Goal: Task Accomplishment & Management: Use online tool/utility

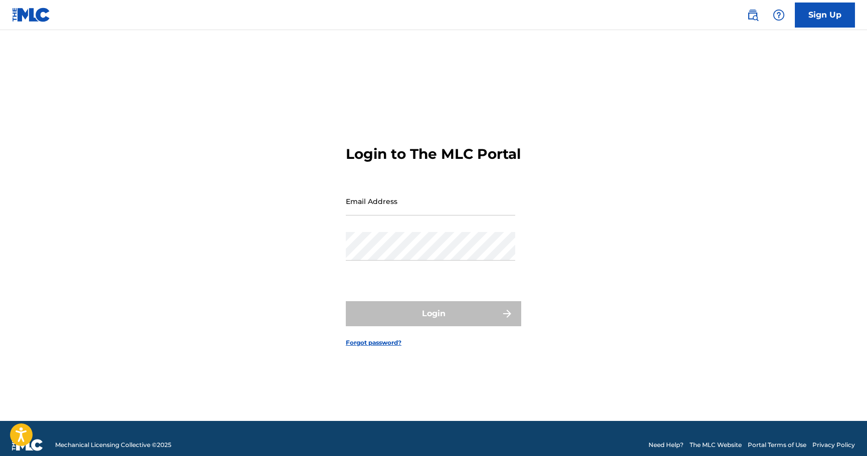
click at [382, 199] on input "Email Address" at bounding box center [430, 201] width 169 height 29
click at [428, 213] on input "Email Address" at bounding box center [430, 201] width 169 height 29
type input "[EMAIL_ADDRESS][DOMAIN_NAME]"
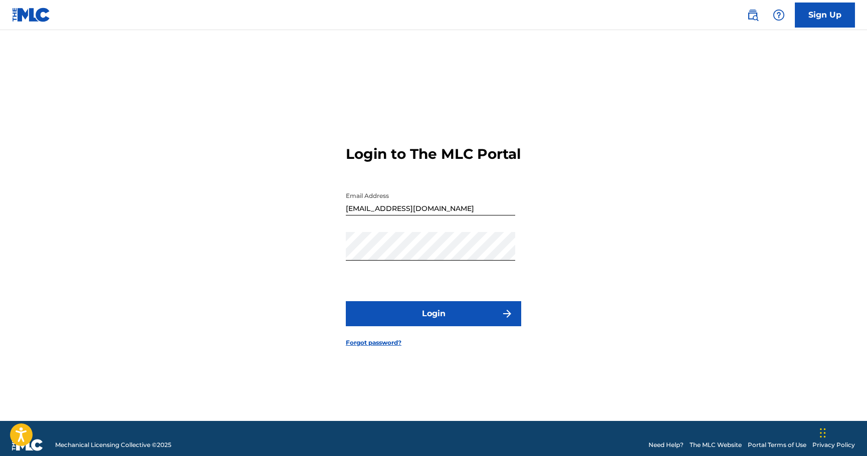
click at [491, 325] on button "Login" at bounding box center [433, 313] width 175 height 25
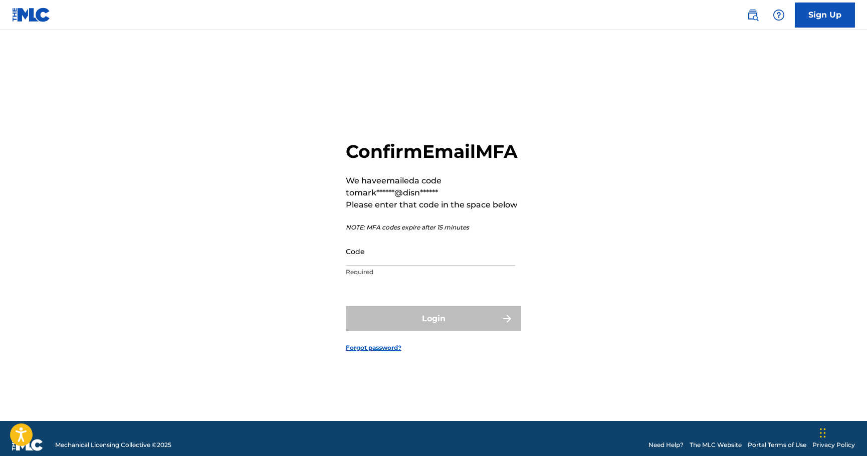
click at [162, 329] on div "Confirm Email MFA We have emailed a code to mark******@disn****** Please enter …" at bounding box center [433, 238] width 701 height 366
click at [441, 265] on input "Code" at bounding box center [430, 251] width 169 height 29
paste input "947104"
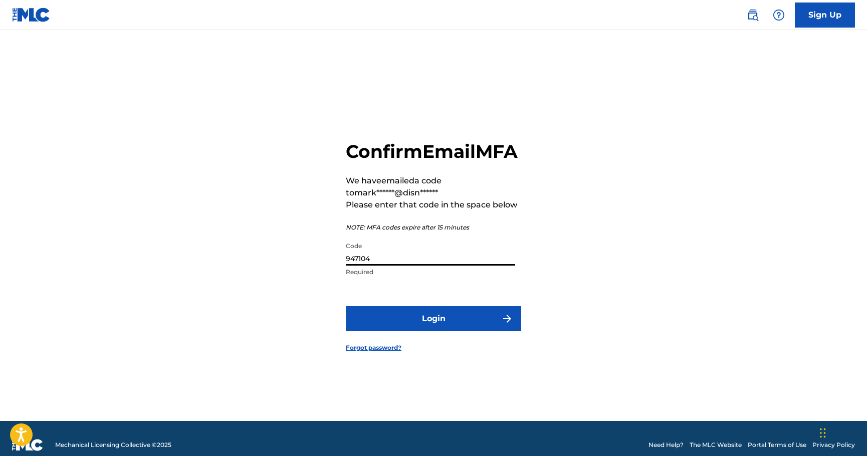
type input "947104"
click at [488, 321] on button "Login" at bounding box center [433, 318] width 175 height 25
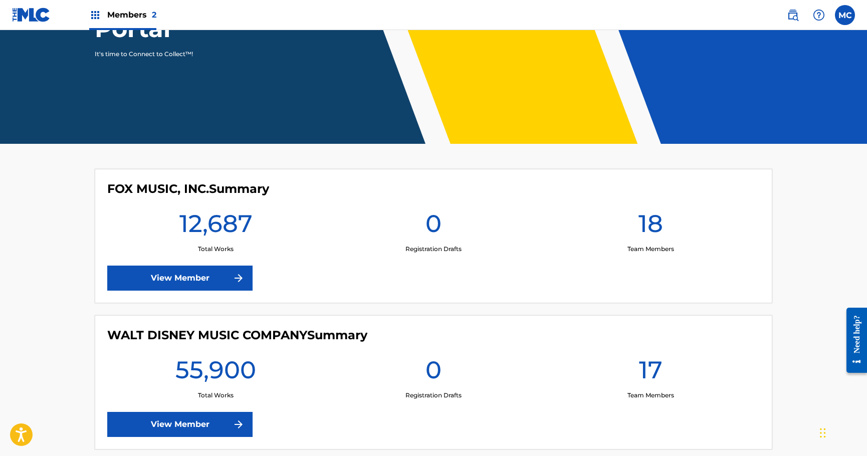
scroll to position [203, 0]
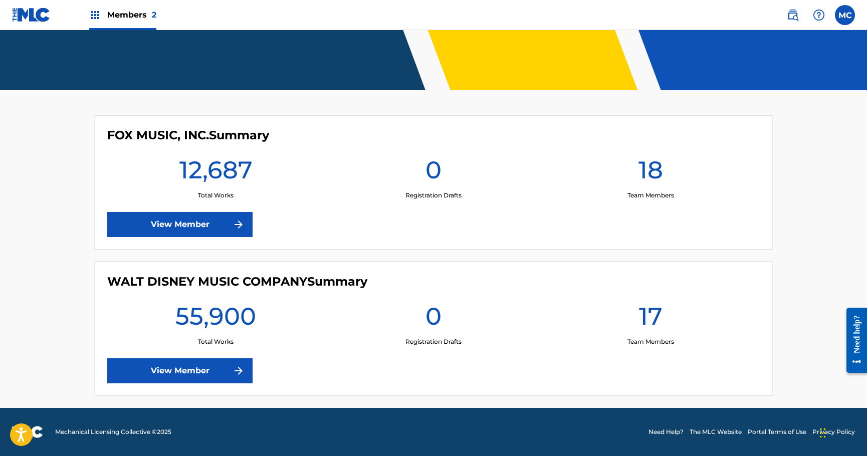
click at [176, 365] on link "View Member" at bounding box center [179, 370] width 145 height 25
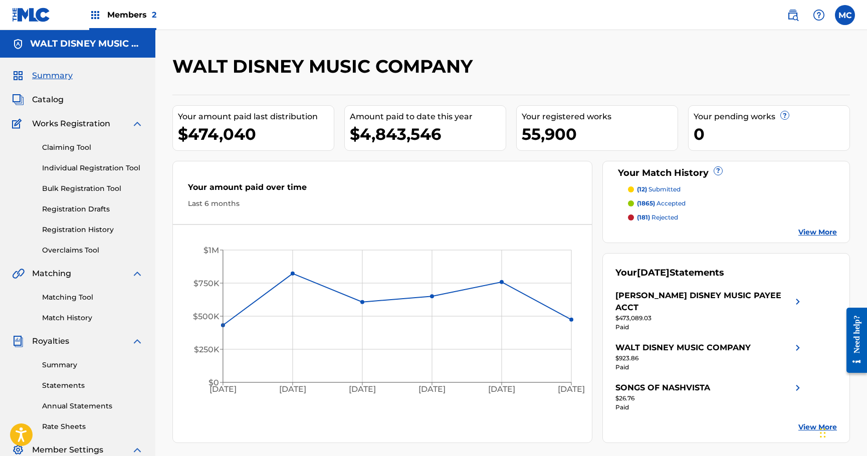
click at [97, 251] on link "Overclaims Tool" at bounding box center [92, 250] width 101 height 11
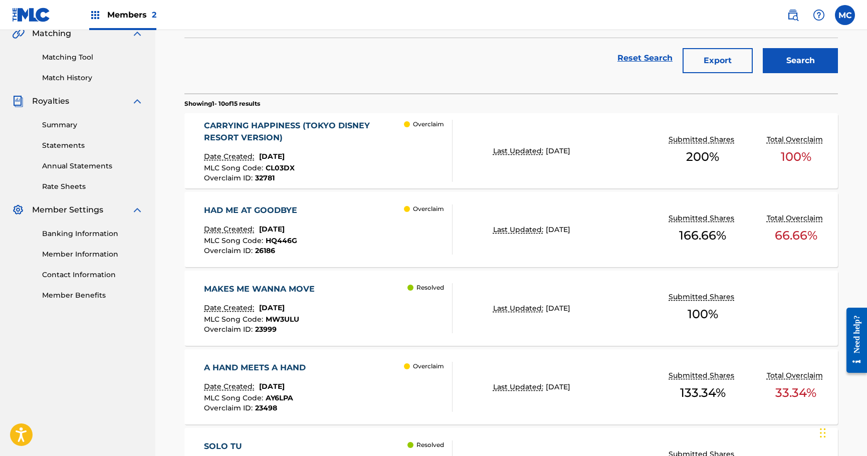
scroll to position [200, 0]
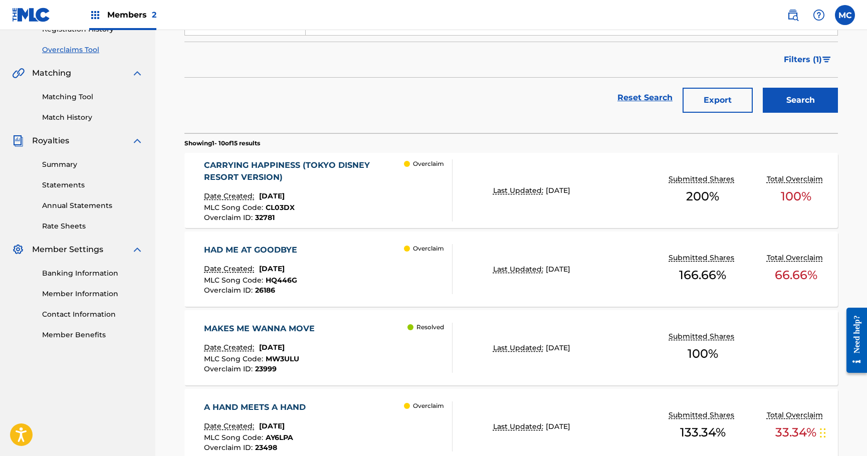
click at [291, 164] on div "CARRYING HAPPINESS (TOKYO DISNEY RESORT VERSION)" at bounding box center [304, 171] width 200 height 24
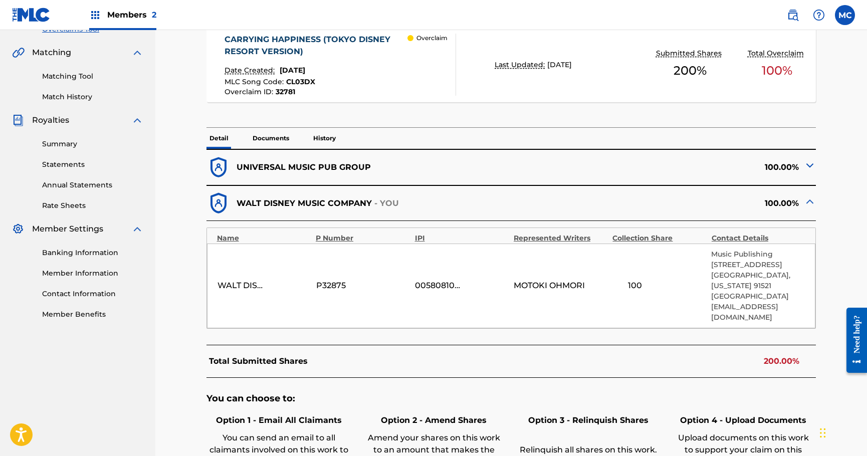
scroll to position [200, 0]
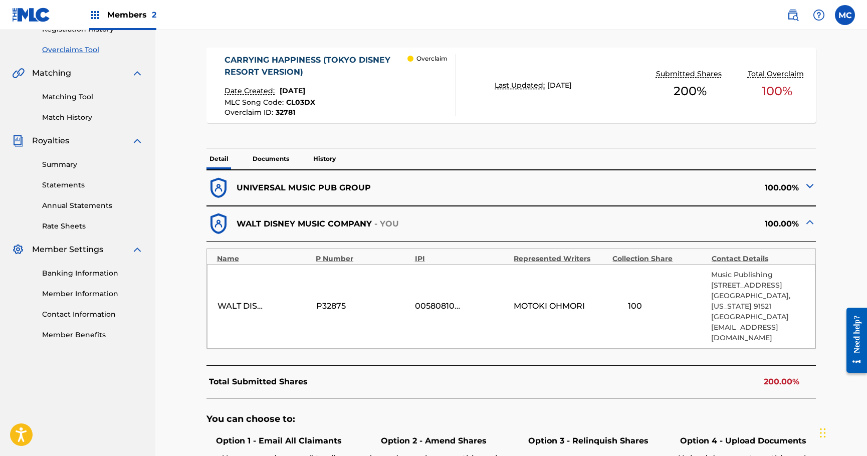
click at [807, 183] on img at bounding box center [809, 186] width 12 height 12
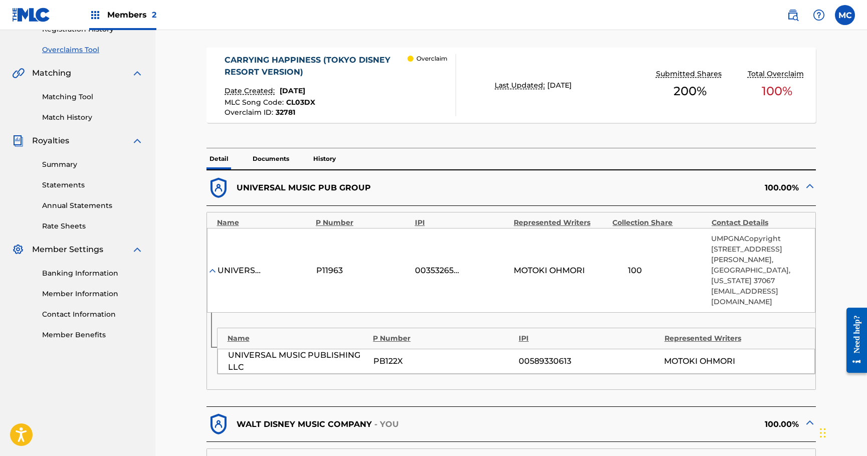
scroll to position [150, 0]
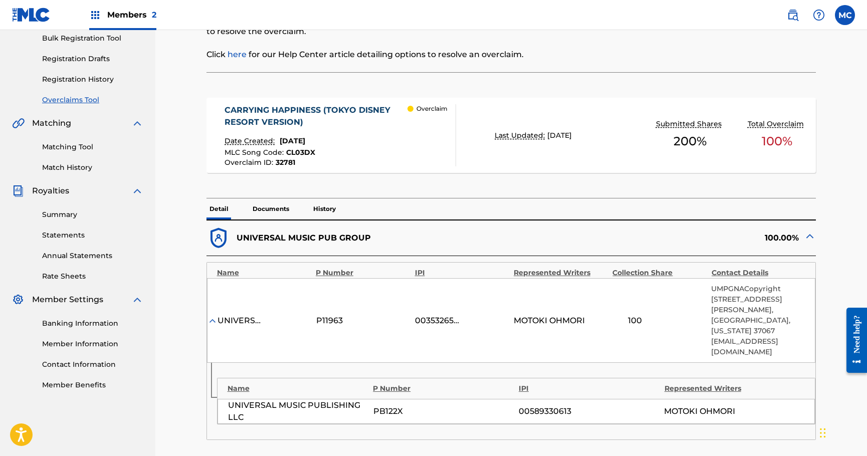
click at [692, 43] on div at bounding box center [746, 4] width 140 height 135
